Goal: Task Accomplishment & Management: Manage account settings

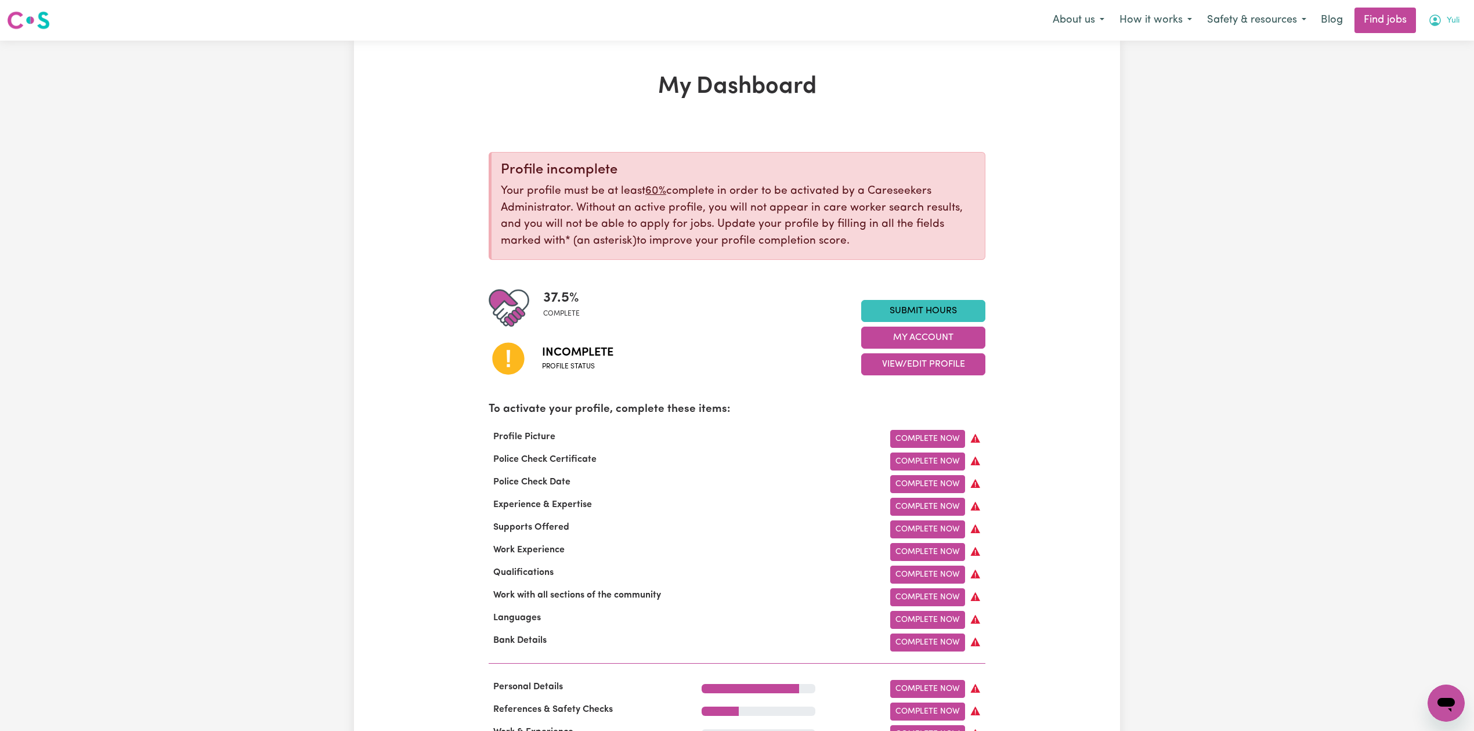
click at [1440, 23] on button "Yuli" at bounding box center [1444, 20] width 46 height 24
click at [1416, 85] on link "Logout" at bounding box center [1421, 89] width 92 height 22
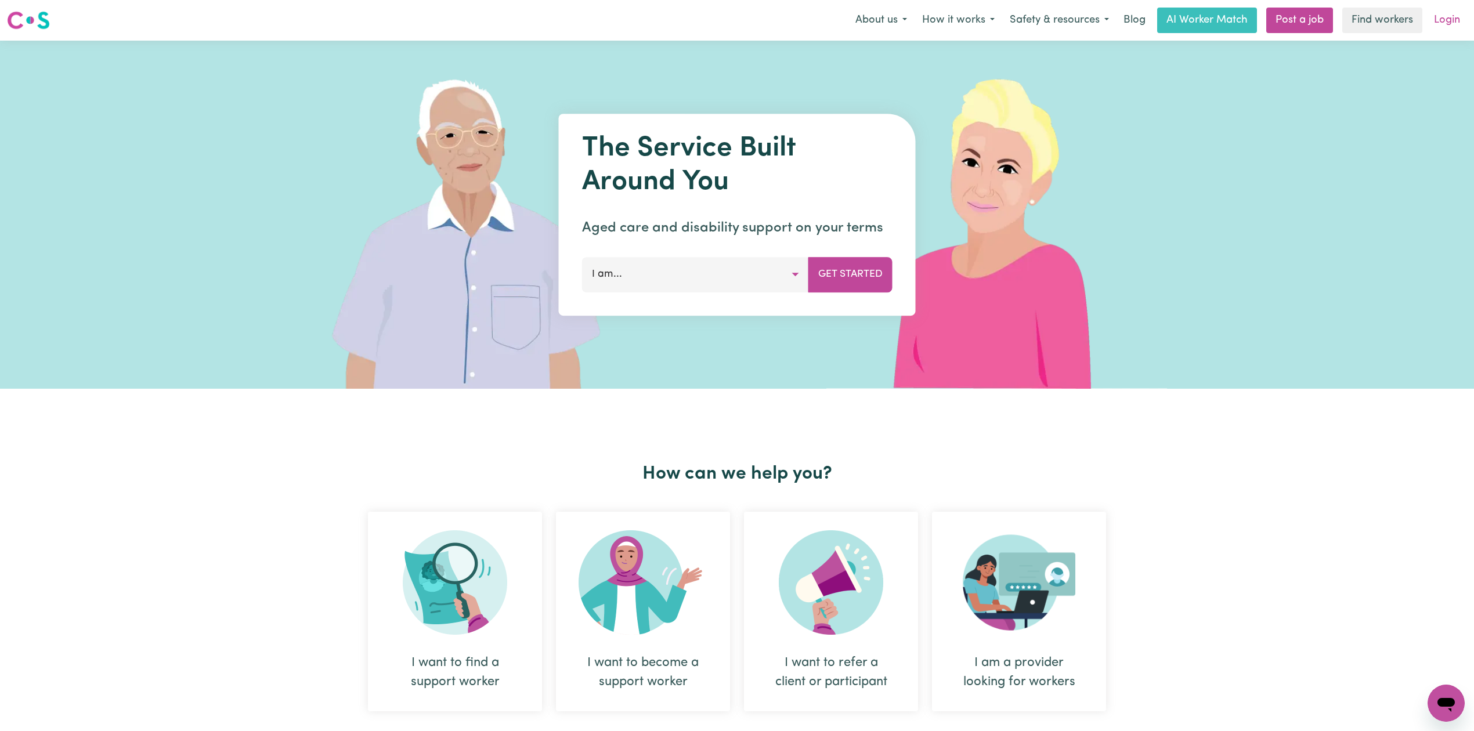
click at [1459, 23] on link "Login" at bounding box center [1447, 21] width 40 height 26
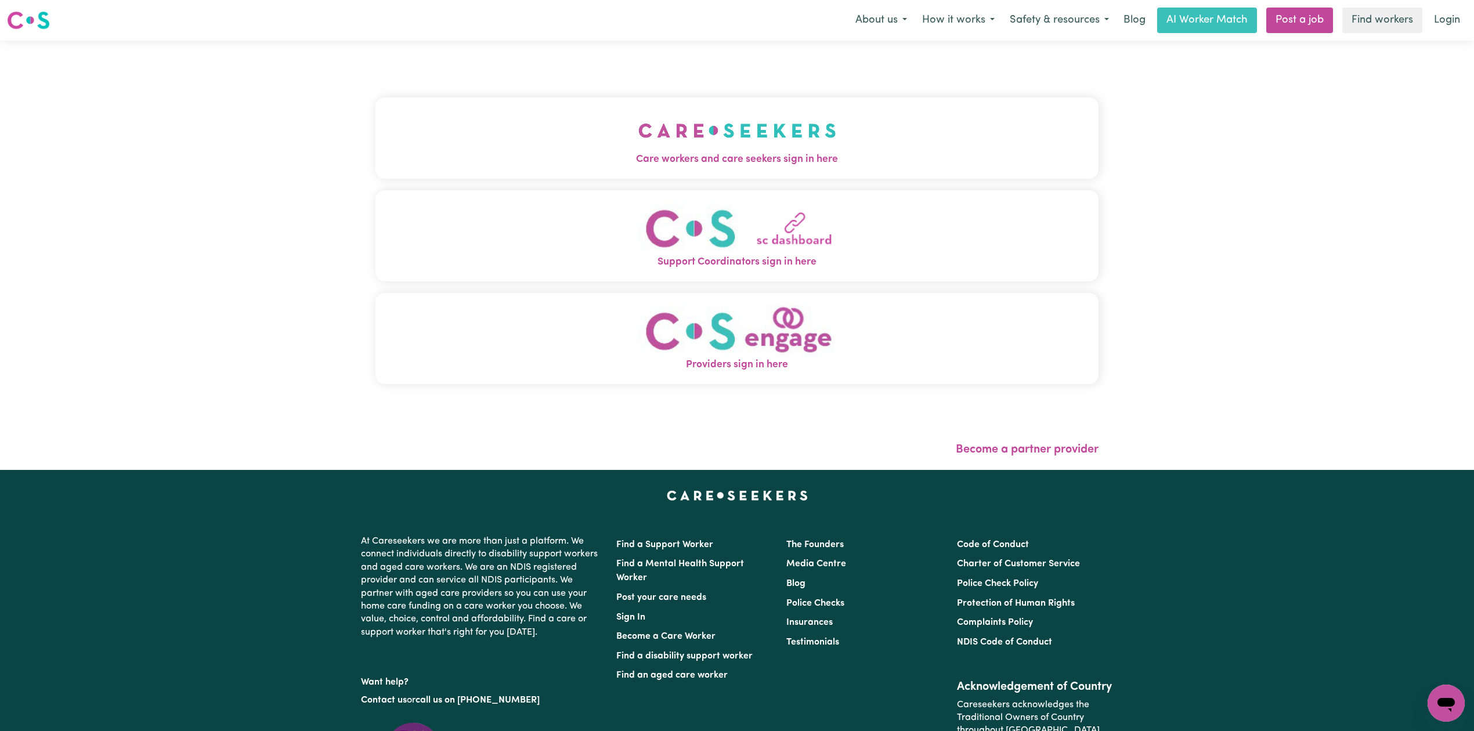
click at [618, 168] on button "Care workers and care seekers sign in here" at bounding box center [736, 138] width 723 height 81
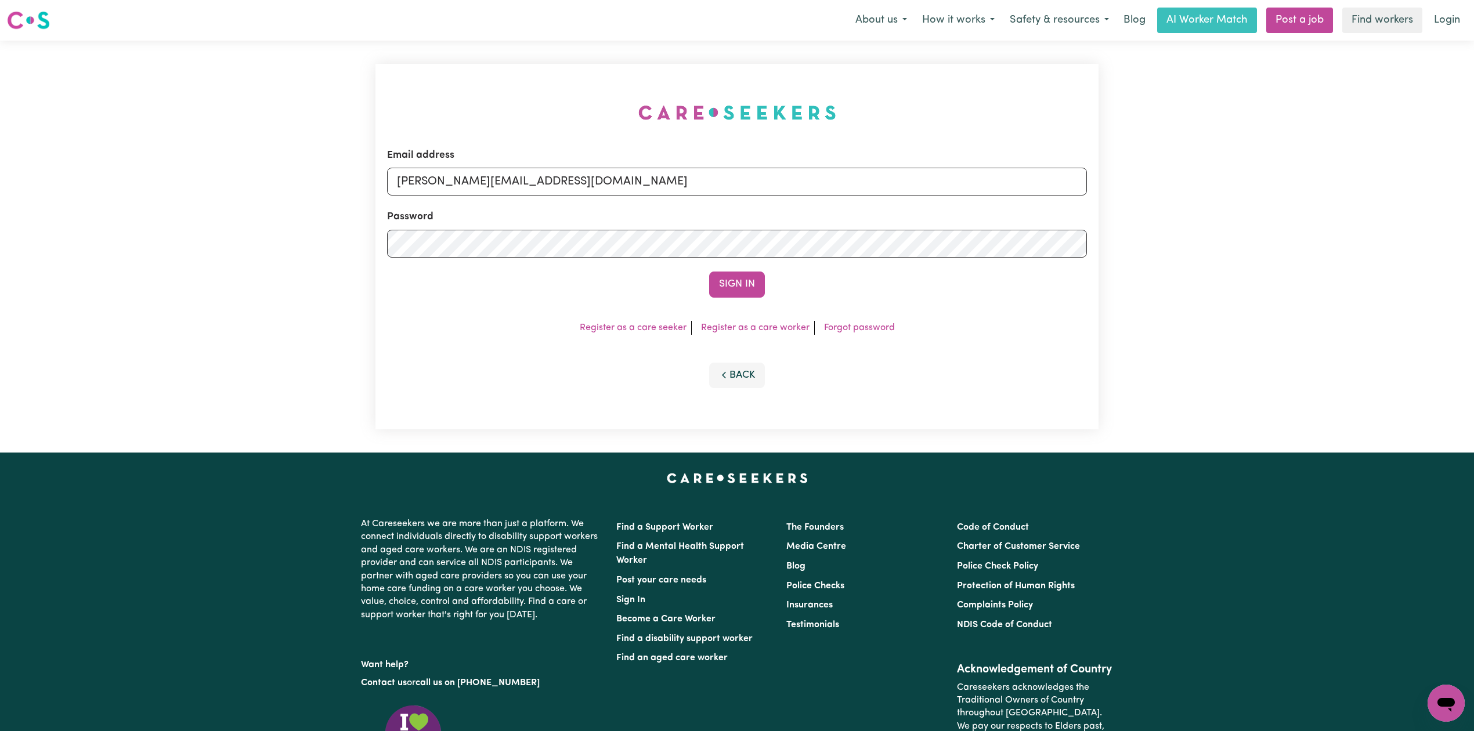
click at [518, 216] on div "Password" at bounding box center [737, 234] width 700 height 48
drag, startPoint x: 513, startPoint y: 186, endPoint x: 508, endPoint y: 195, distance: 10.4
click at [513, 186] on input "[PERSON_NAME][EMAIL_ADDRESS][DOMAIN_NAME]" at bounding box center [737, 182] width 700 height 28
drag, startPoint x: 458, startPoint y: 178, endPoint x: 846, endPoint y: 190, distance: 387.9
click at [853, 185] on input "Superuser~[EMAIL_ADDRESS][DOMAIN_NAME]" at bounding box center [737, 182] width 700 height 28
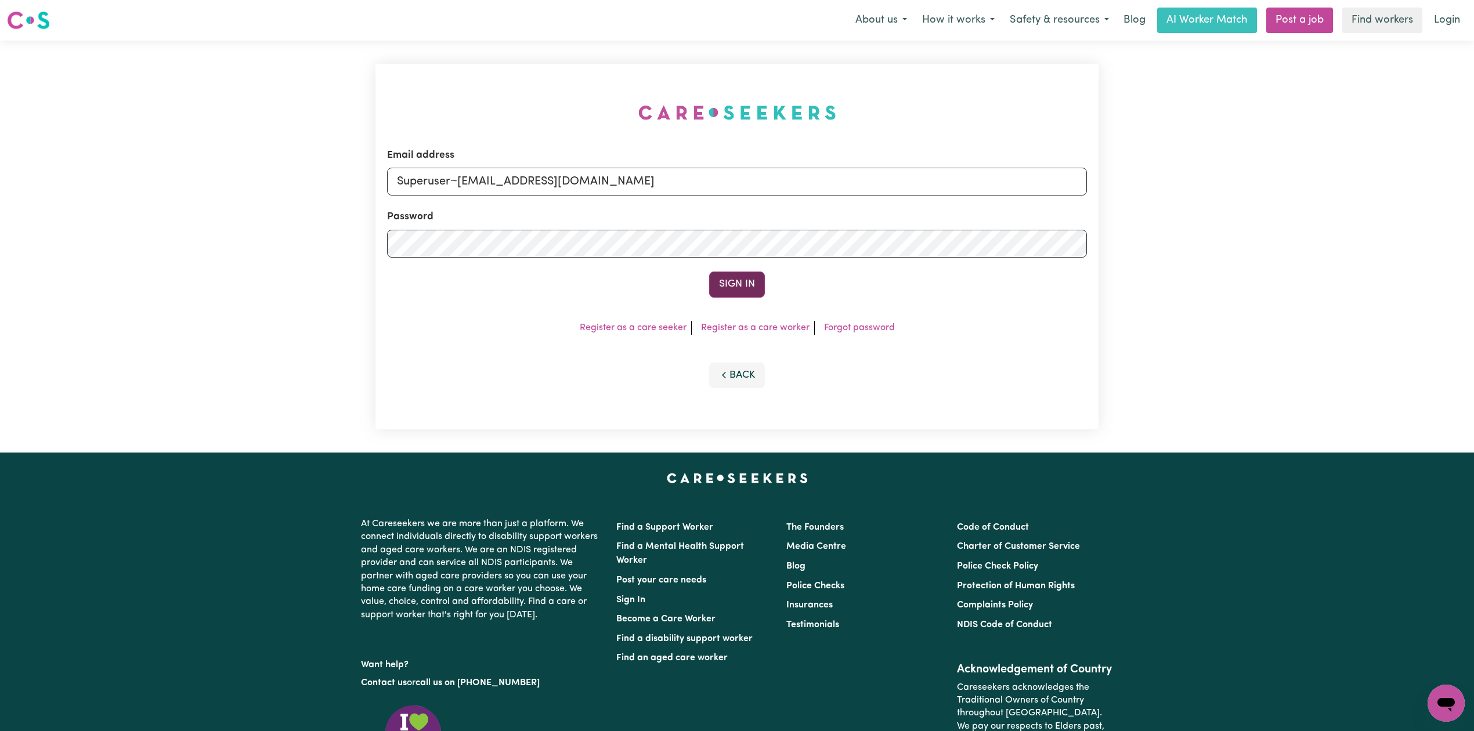
type input "Superuser~[EMAIL_ADDRESS][DOMAIN_NAME]"
click at [764, 291] on button "Sign In" at bounding box center [737, 285] width 56 height 26
